Goal: Task Accomplishment & Management: Use online tool/utility

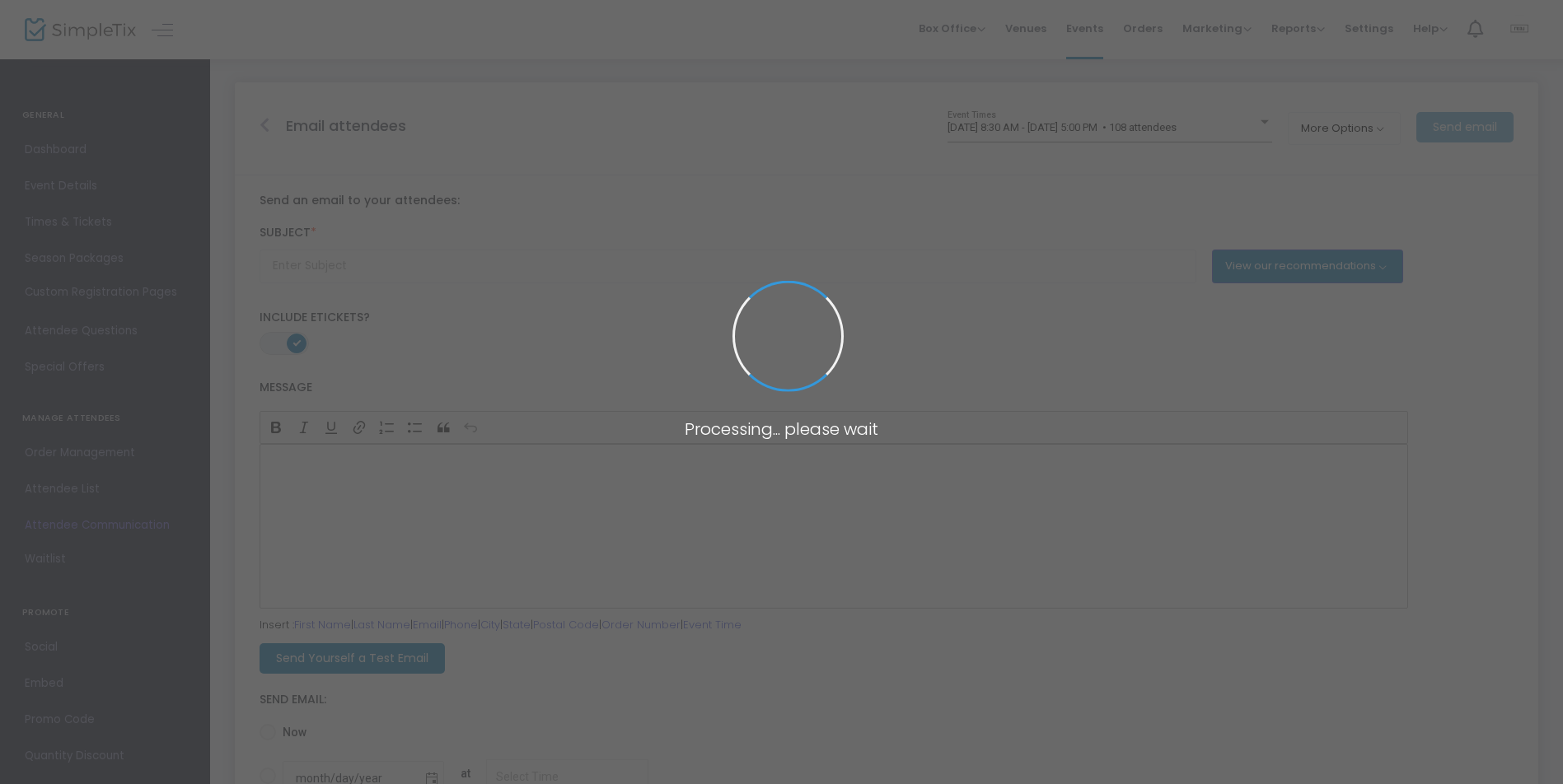
type input "Don't forget to join us for {EVENT-TITLE}!"
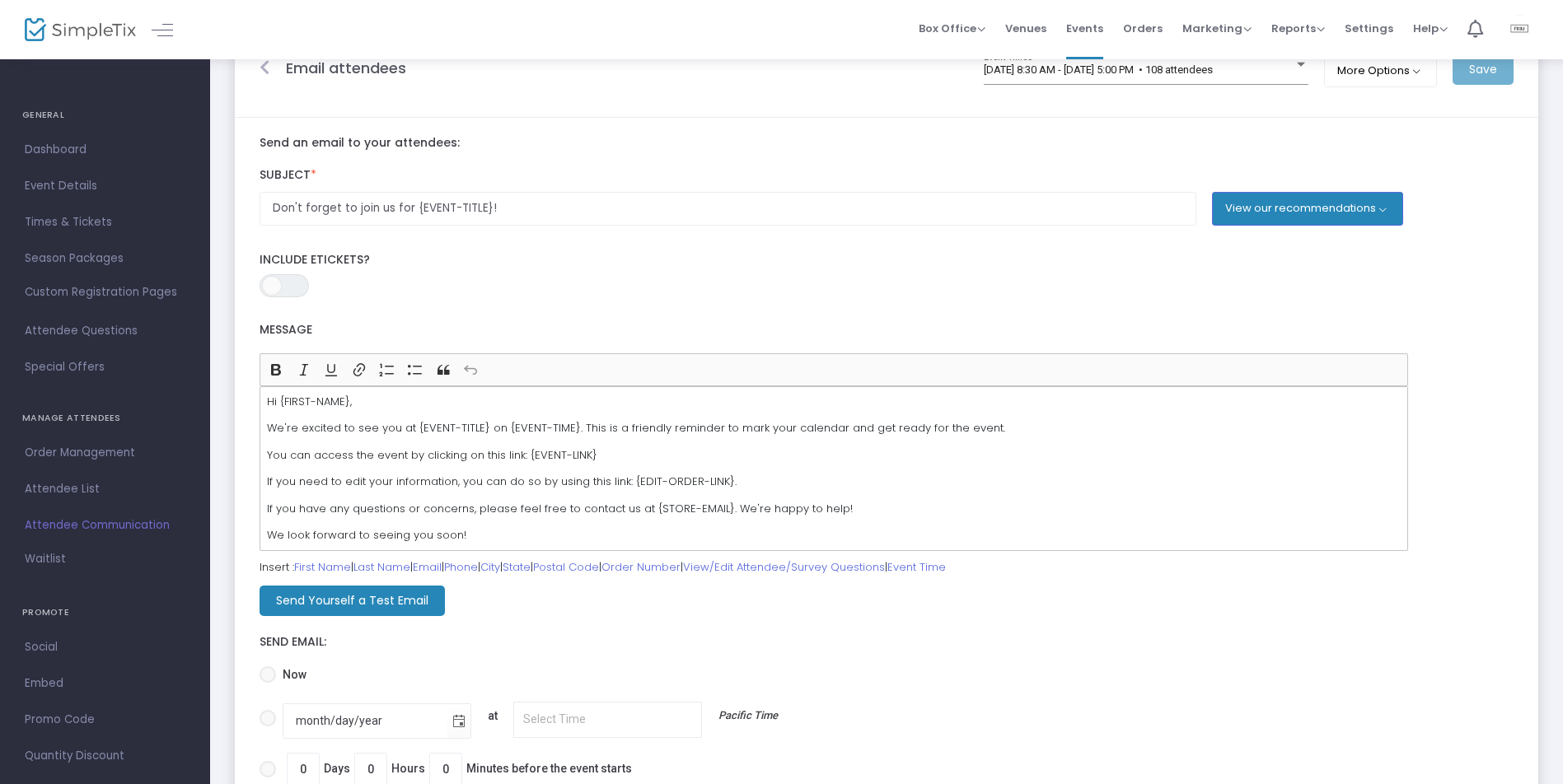
scroll to position [70, 0]
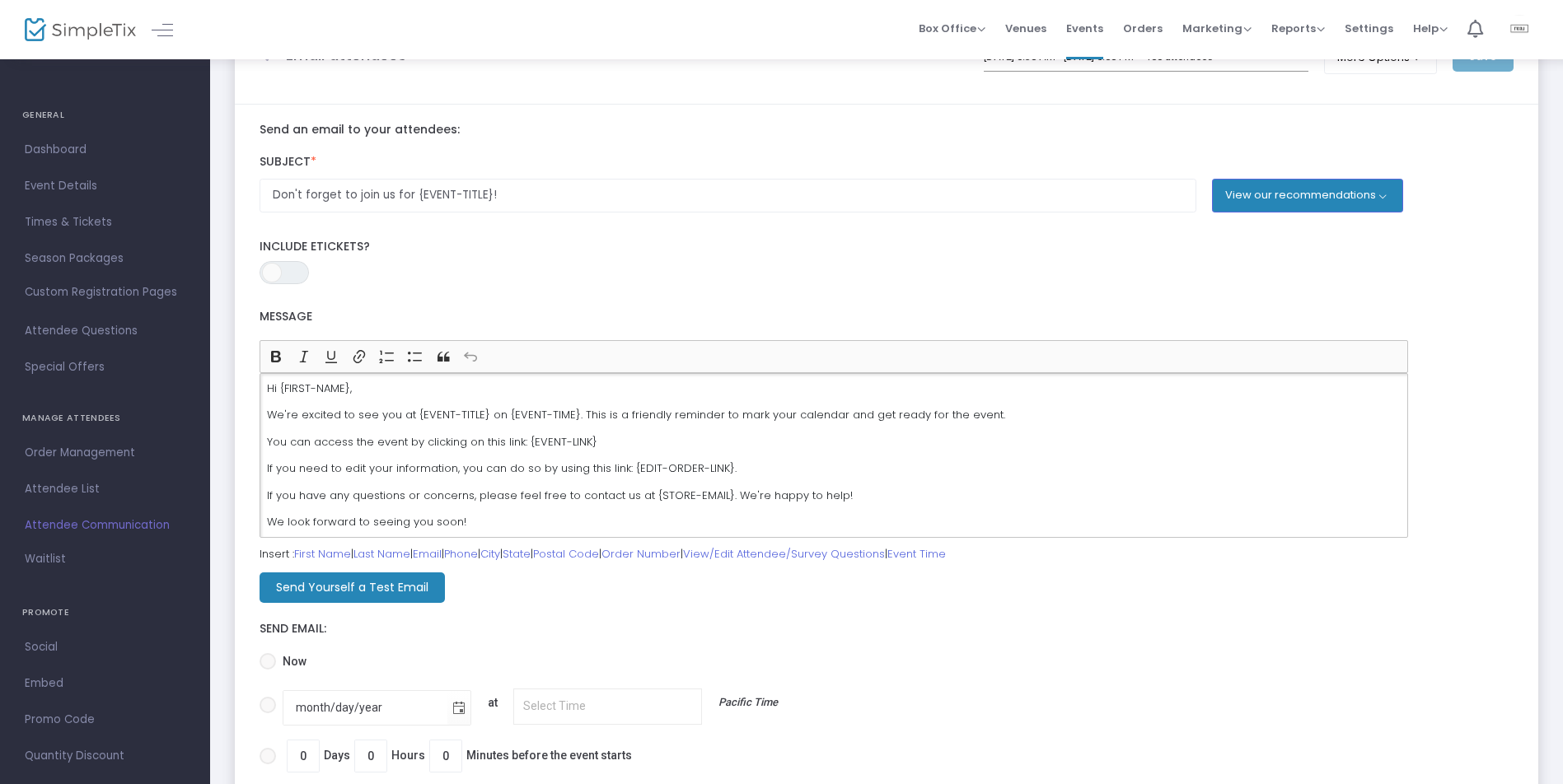
click at [585, 394] on p "Hi {FIRST-NAME}," at bounding box center [833, 389] width 1134 height 17
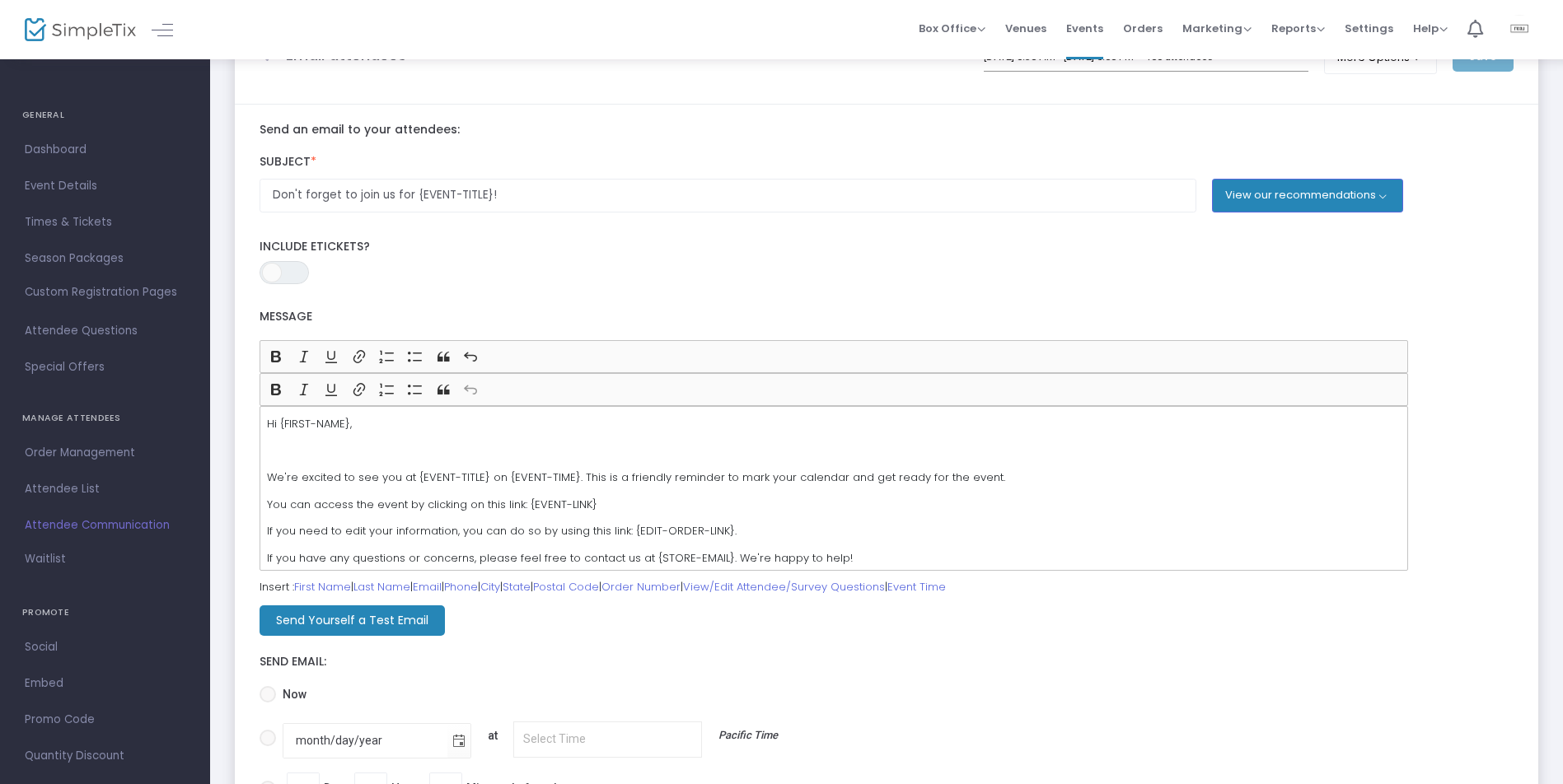
click at [681, 469] on p "We're excited to see you at {EVENT-TITLE} on {EVENT-TIME}. This is a friendly r…" at bounding box center [833, 478] width 1134 height 17
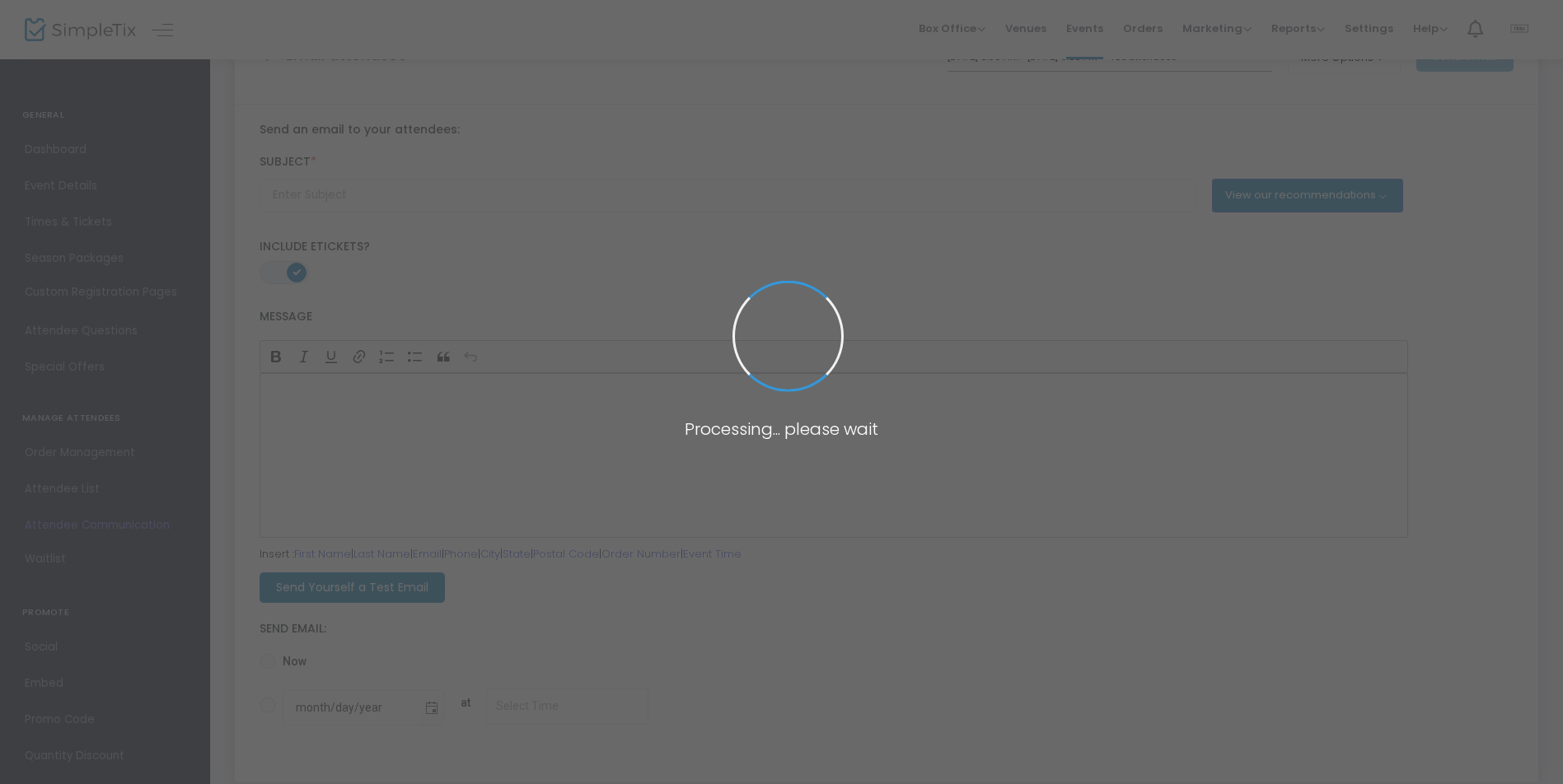
type input "Don't forget to join us for {EVENT-TITLE}!"
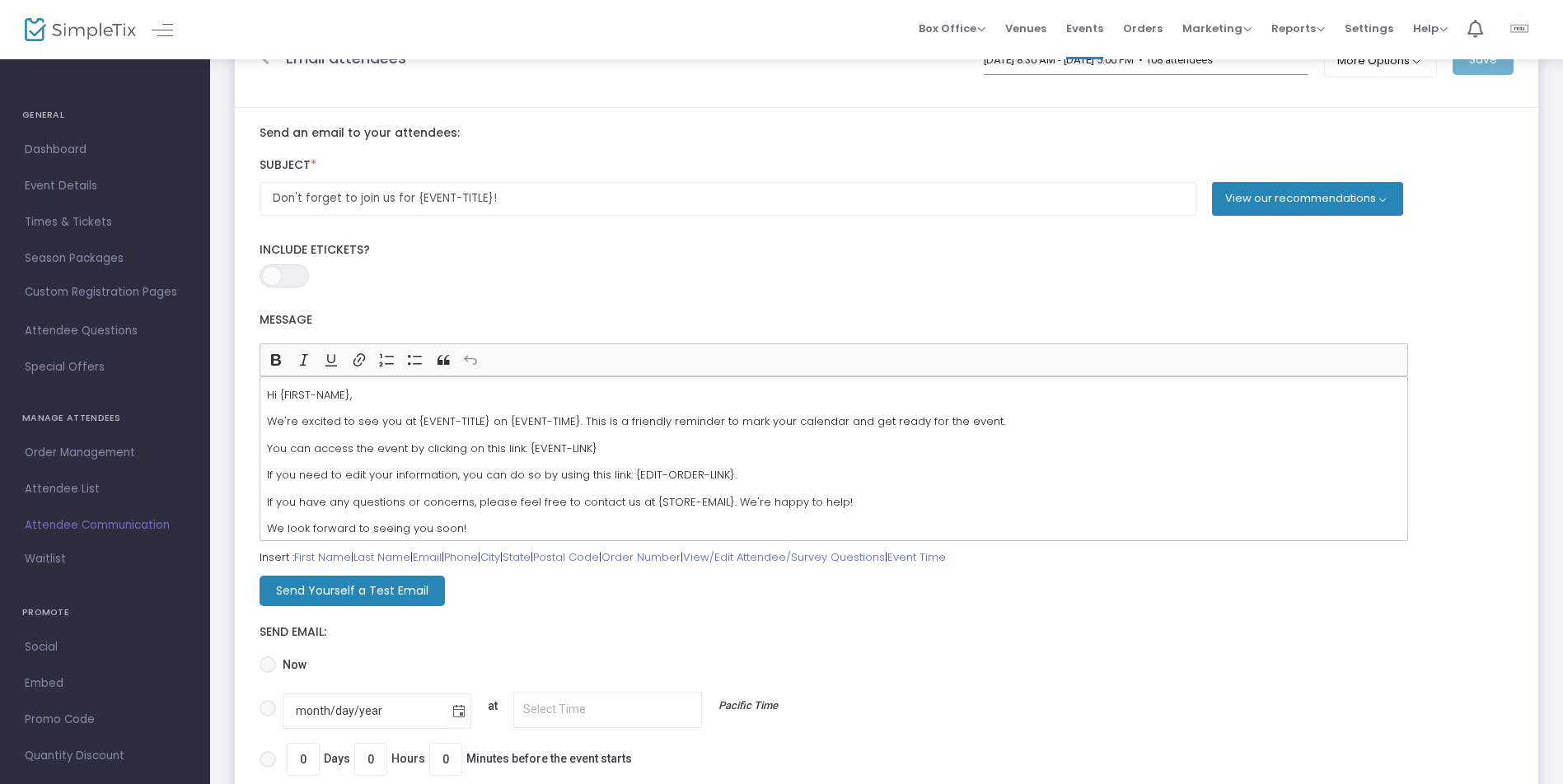
click at [476, 393] on p "Hi {FIRST-NAME}," at bounding box center [833, 395] width 1134 height 17
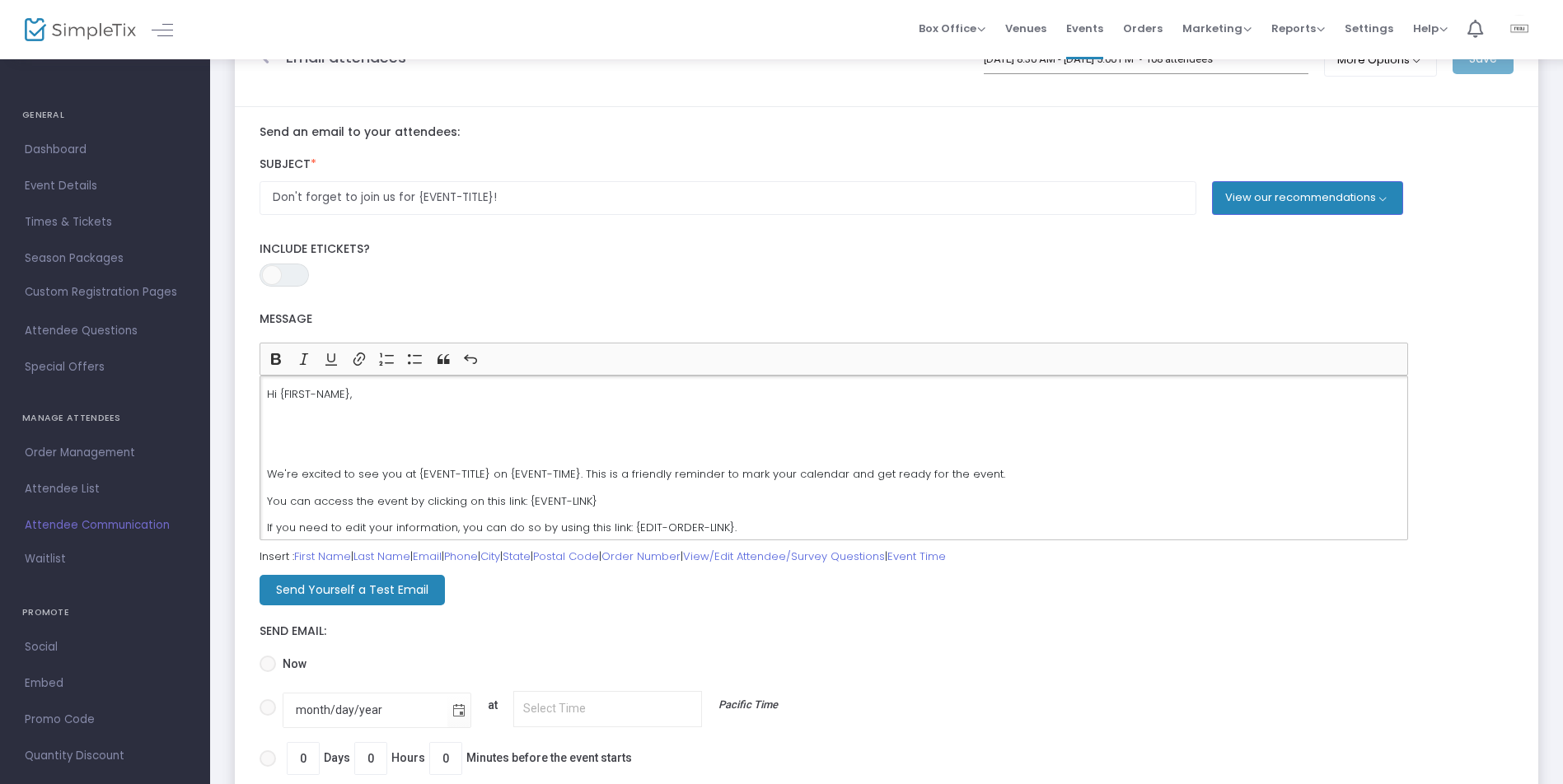
scroll to position [66, 0]
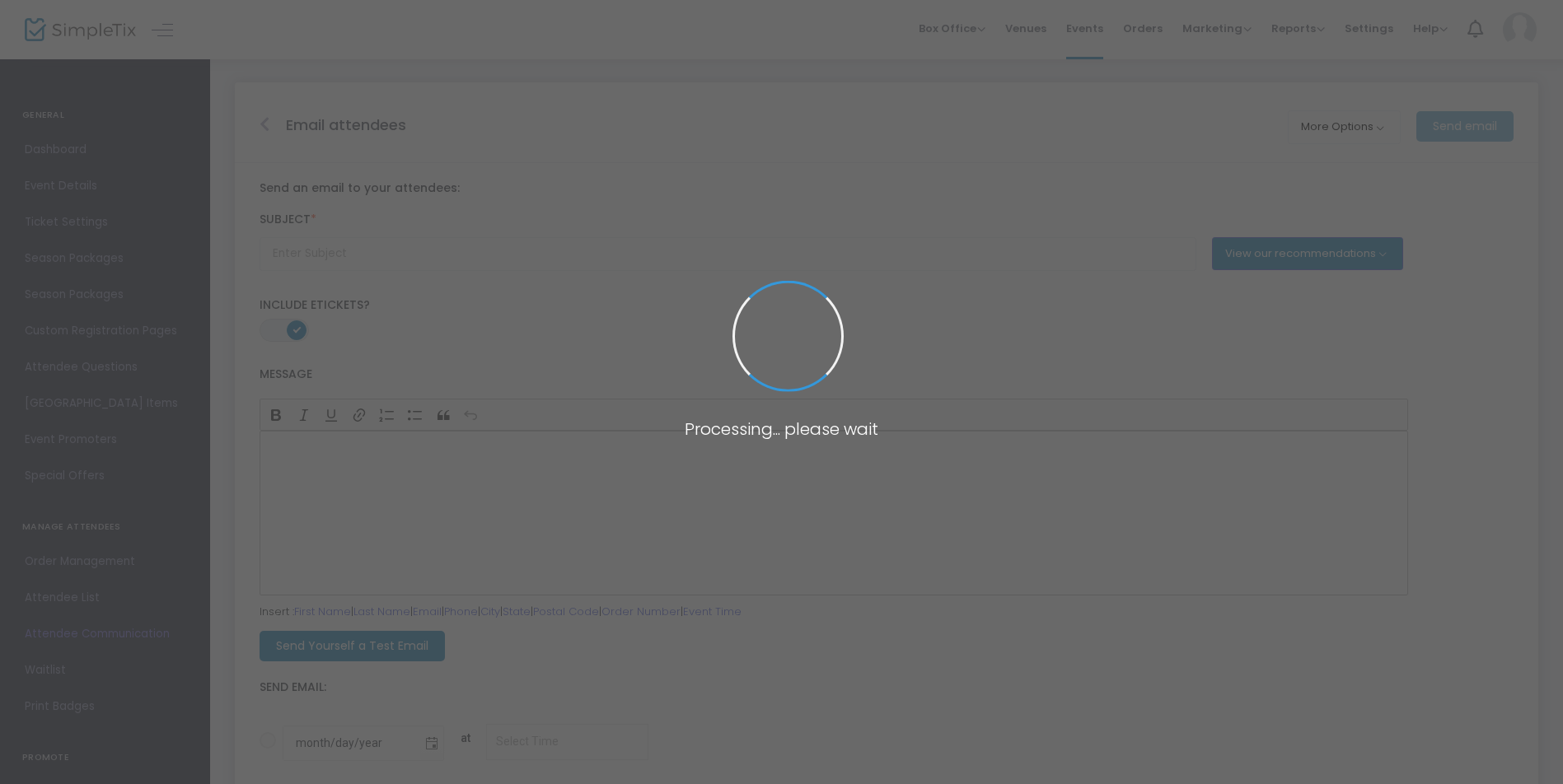
scroll to position [66, 0]
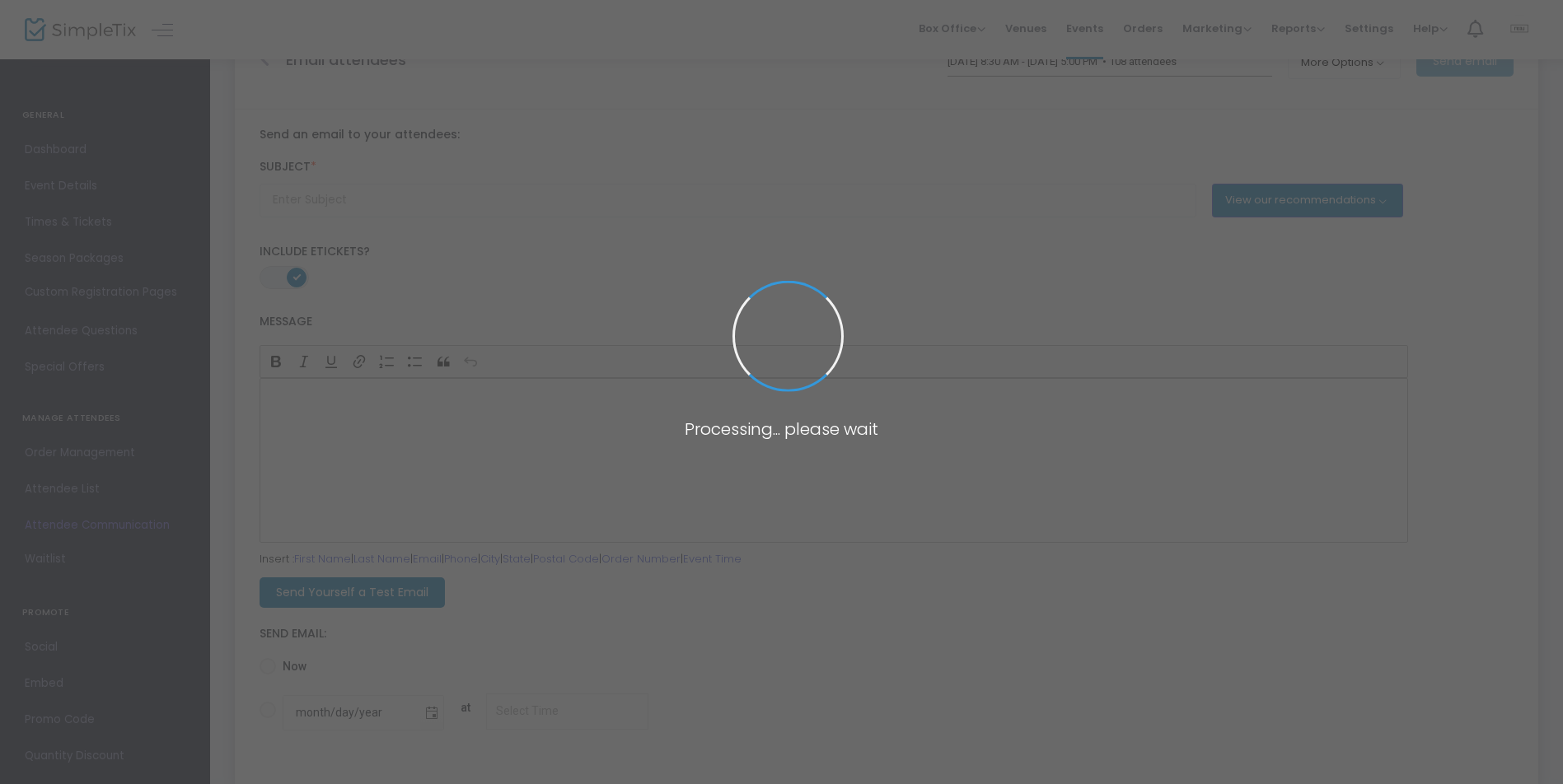
type input "Don't forget to join us for {EVENT-TITLE}!"
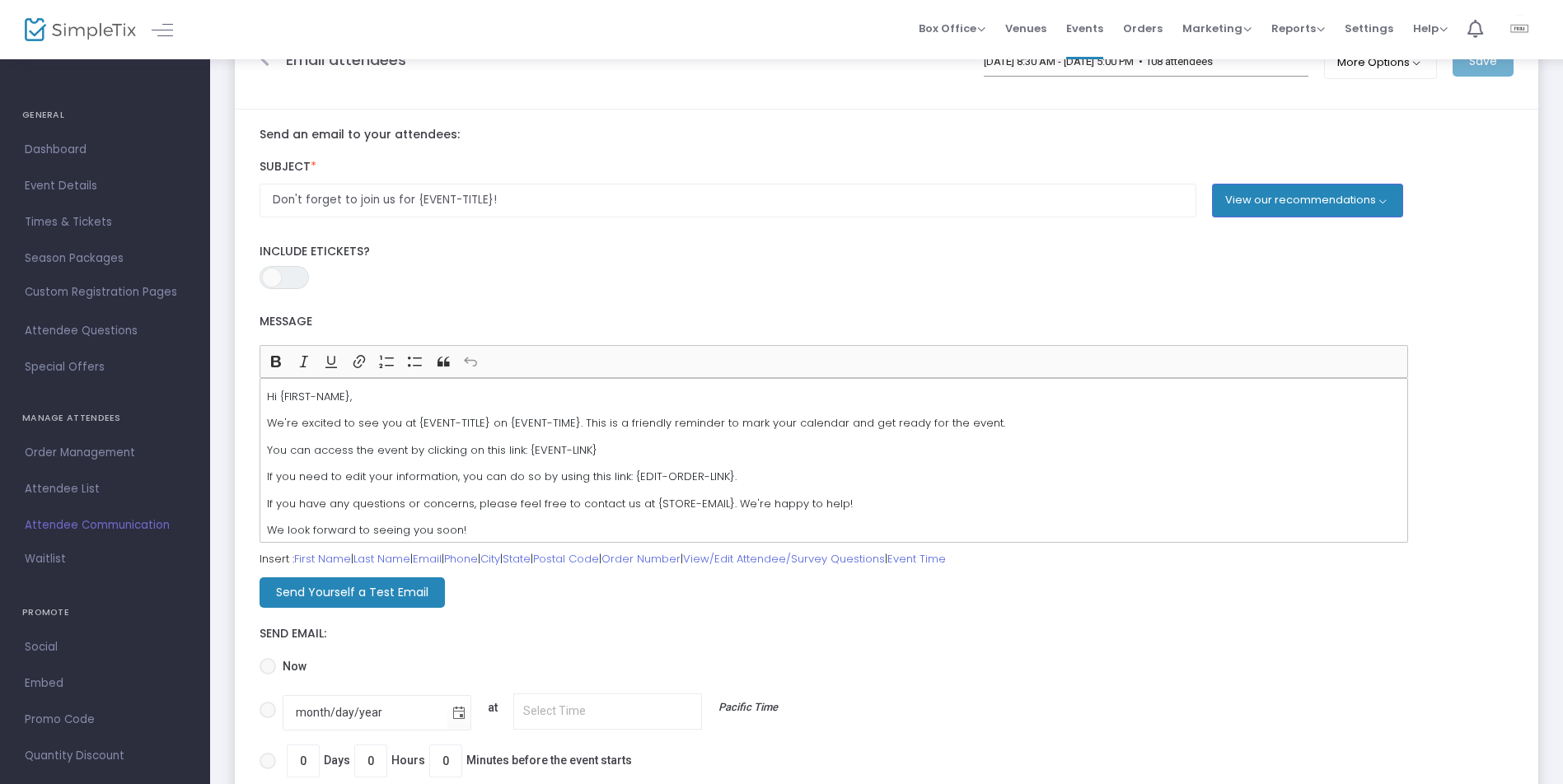
scroll to position [46, 0]
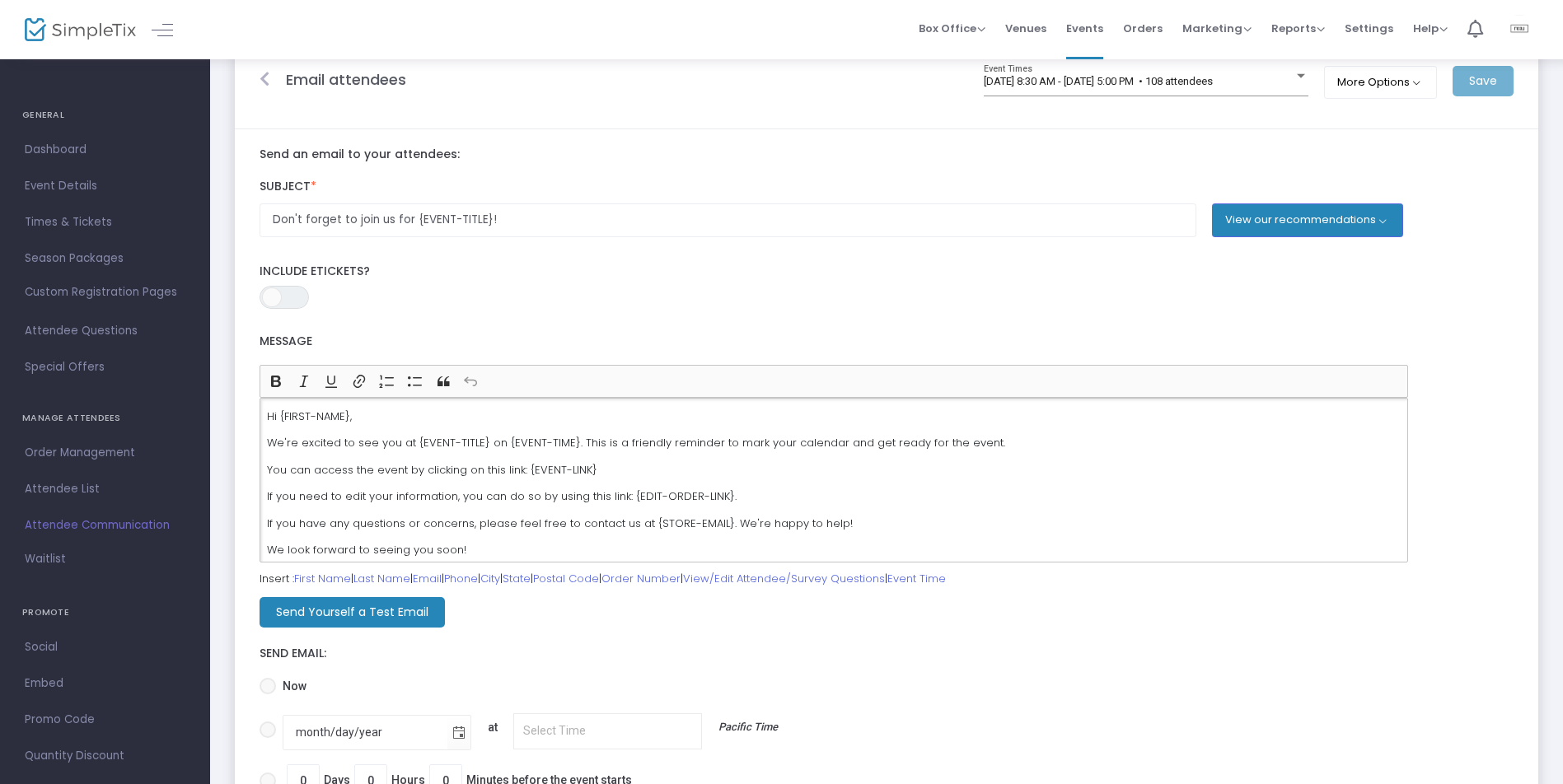
click at [572, 411] on p "Hi {FIRST-NAME}," at bounding box center [833, 417] width 1134 height 17
